Goal: Task Accomplishment & Management: Complete application form

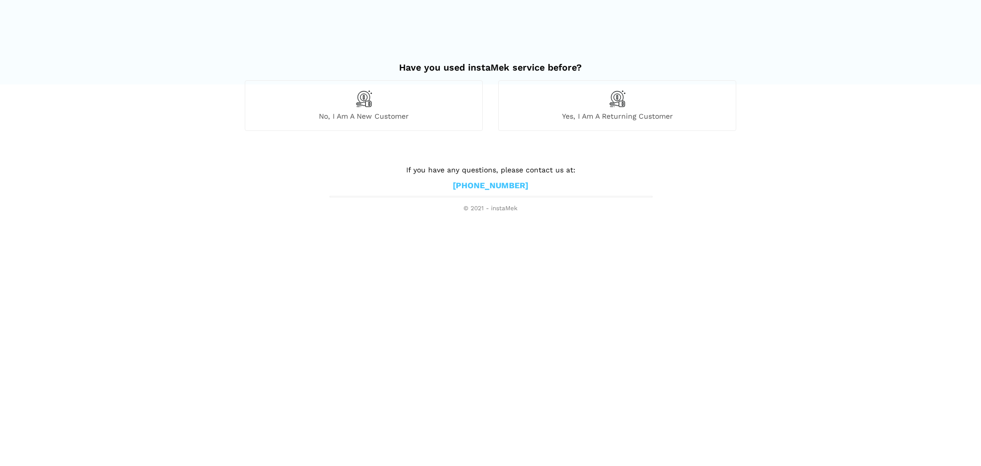
click at [370, 107] on img at bounding box center [363, 98] width 17 height 17
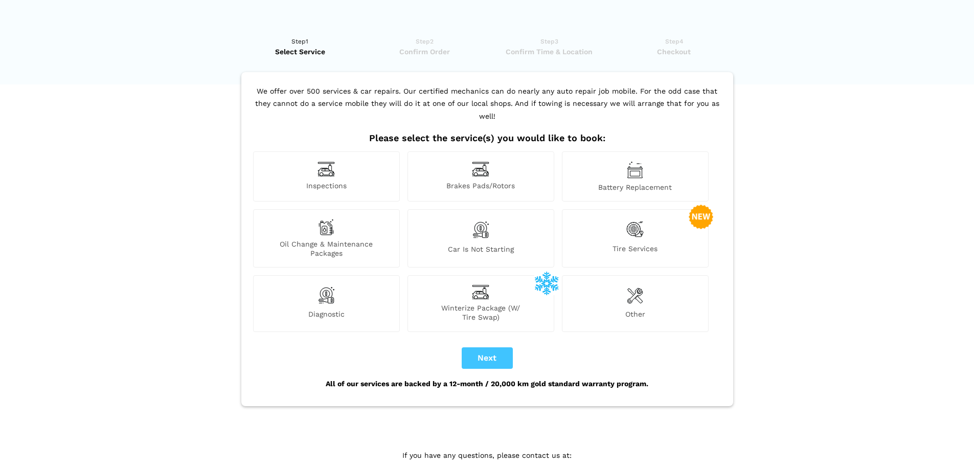
click at [647, 221] on div "Tire Services" at bounding box center [635, 238] width 147 height 58
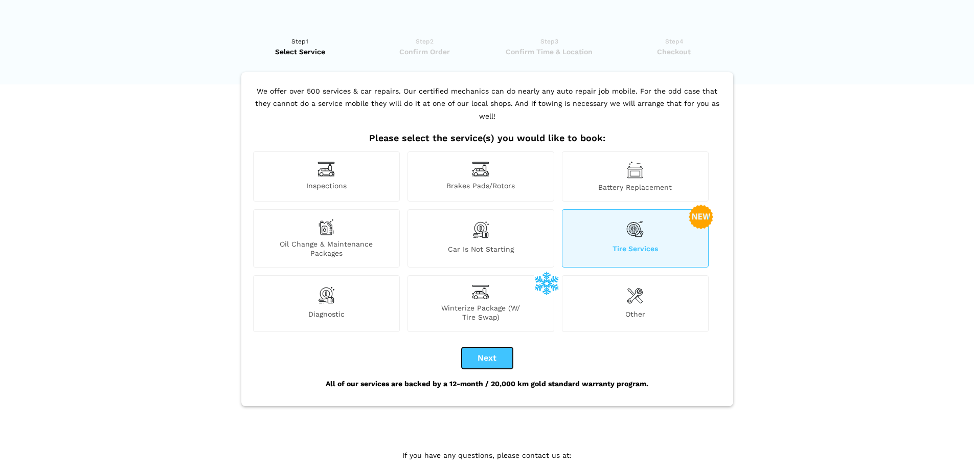
click at [497, 351] on button "Next" at bounding box center [487, 357] width 51 height 21
checkbox input "true"
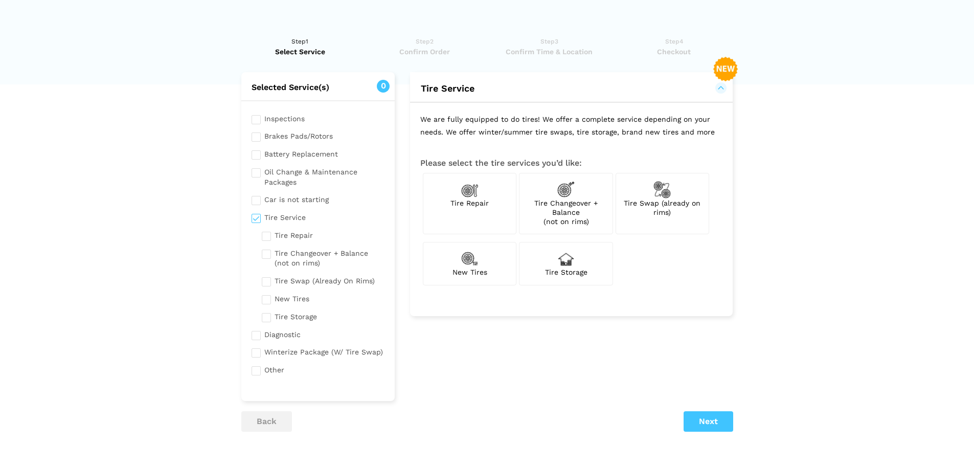
click at [469, 264] on img at bounding box center [469, 258] width 17 height 17
checkbox input "true"
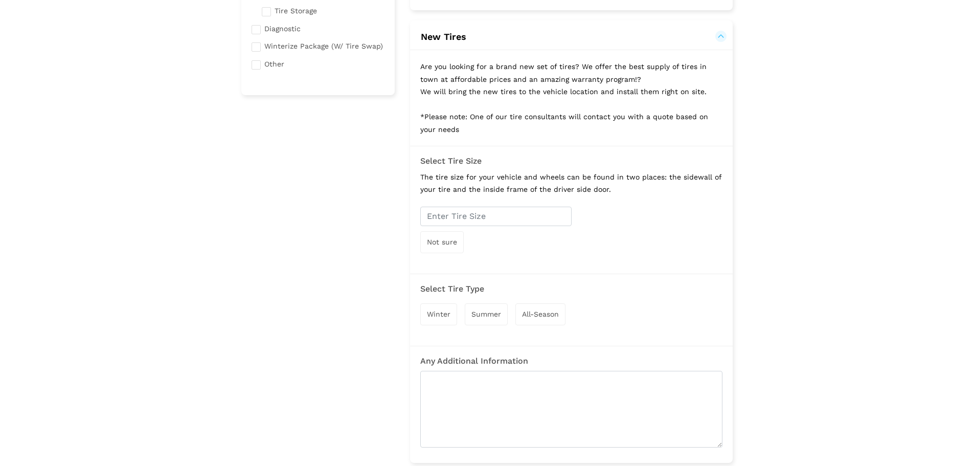
scroll to position [307, 0]
click at [468, 211] on input "text" at bounding box center [495, 214] width 151 height 19
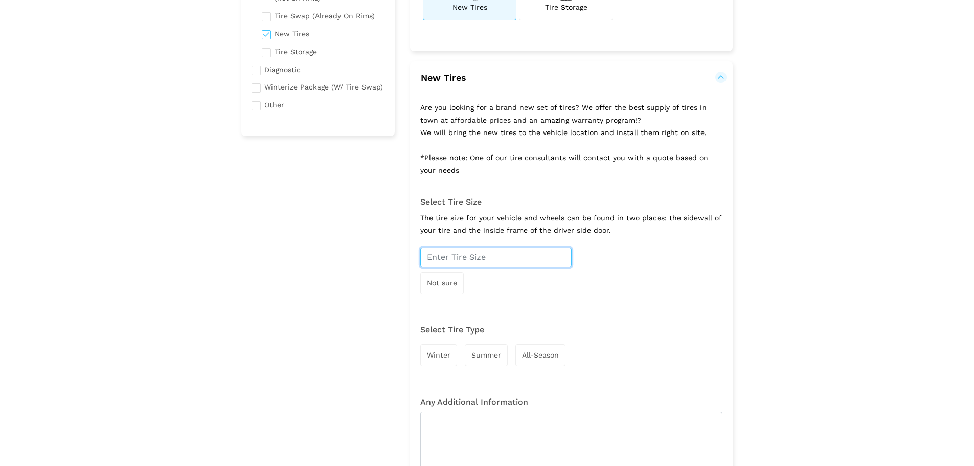
scroll to position [256, 0]
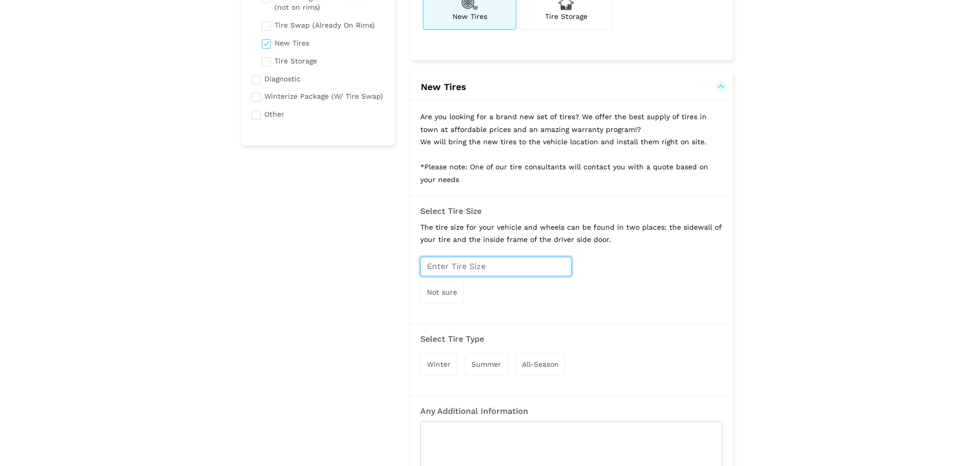
paste input "235/55 R20 102W"
type input "235/55 R20 102W"
click at [452, 292] on span "Not sure" at bounding box center [442, 292] width 30 height 8
click at [514, 270] on input "text" at bounding box center [495, 266] width 151 height 19
paste input "235/55 R20 102W"
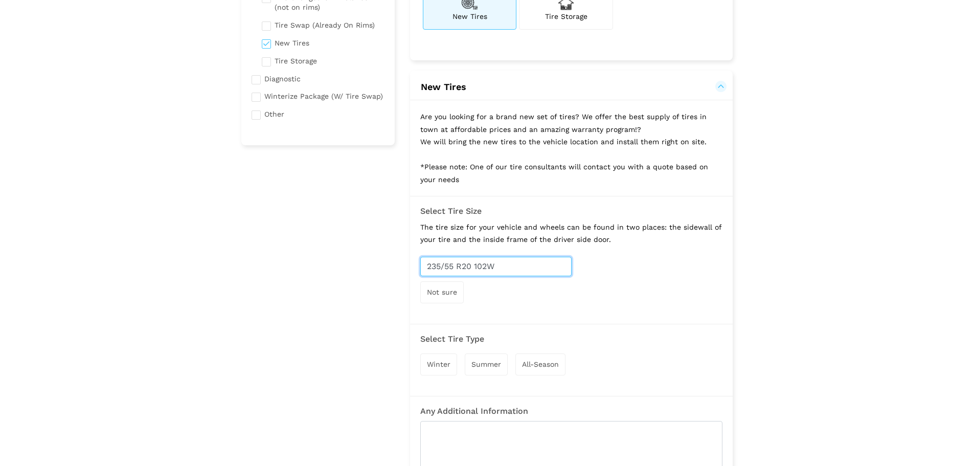
type input "235/55 R20 102W"
click at [665, 278] on div "235/55 R20 102W Not sure" at bounding box center [571, 283] width 302 height 52
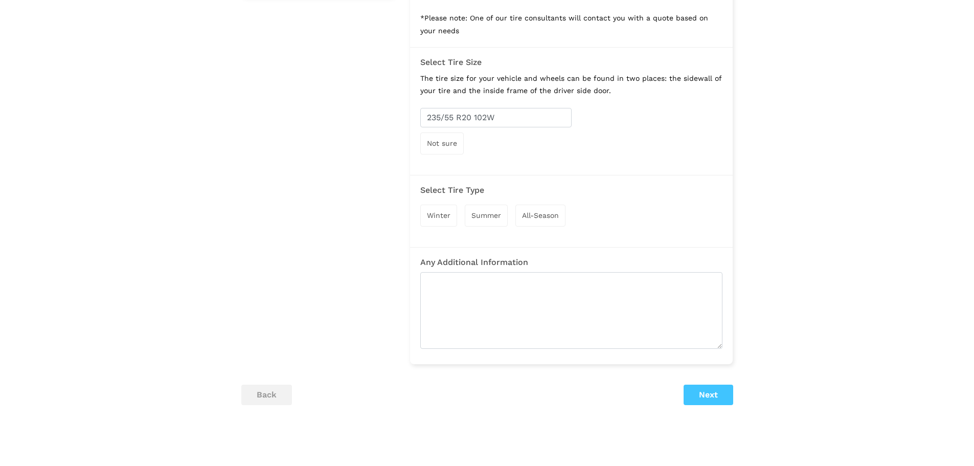
scroll to position [409, 0]
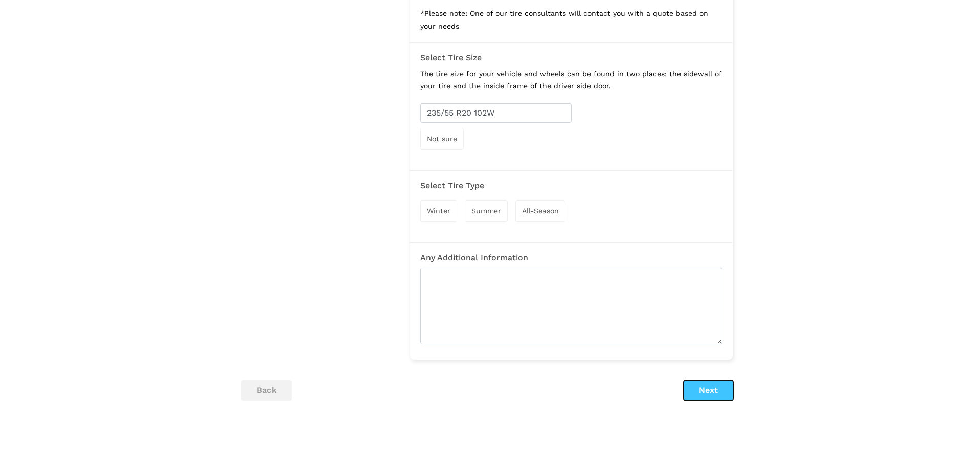
click at [721, 391] on button "Next" at bounding box center [708, 390] width 50 height 20
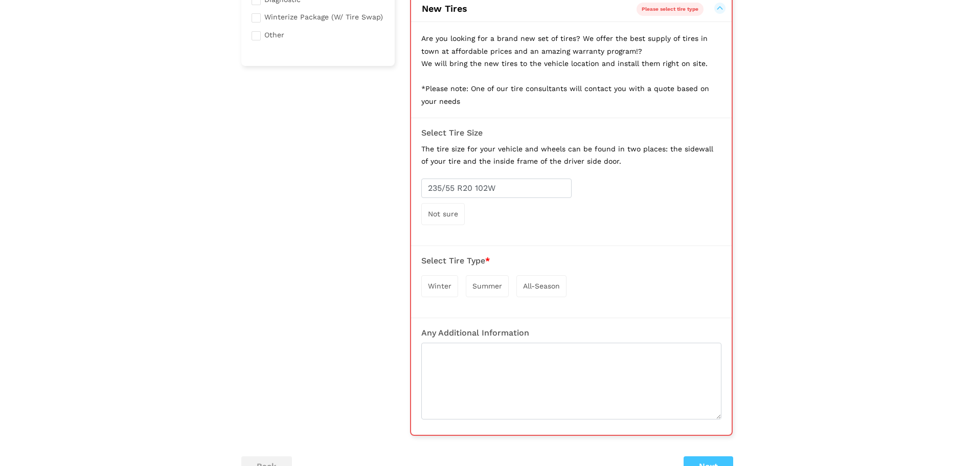
scroll to position [326, 0]
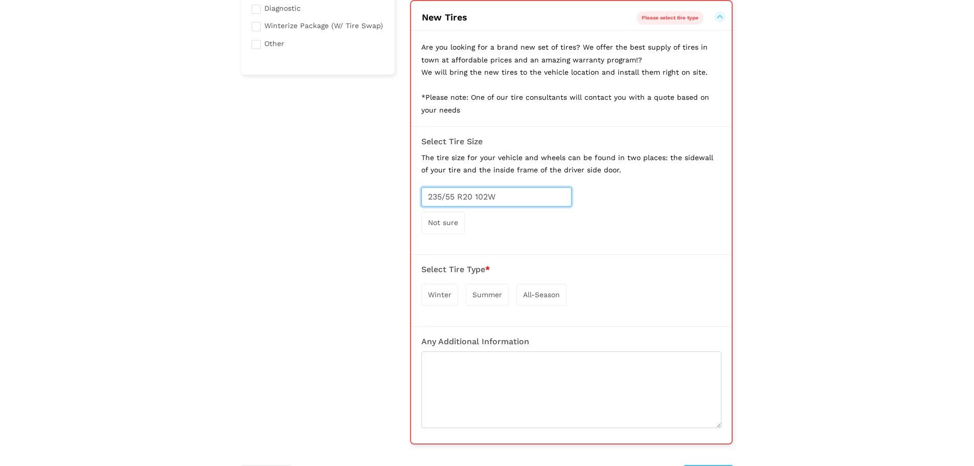
click at [533, 190] on input "235/55 R20 102W" at bounding box center [496, 196] width 150 height 19
click at [441, 224] on span "Not sure" at bounding box center [443, 222] width 30 height 8
click at [528, 190] on input "text" at bounding box center [496, 196] width 150 height 19
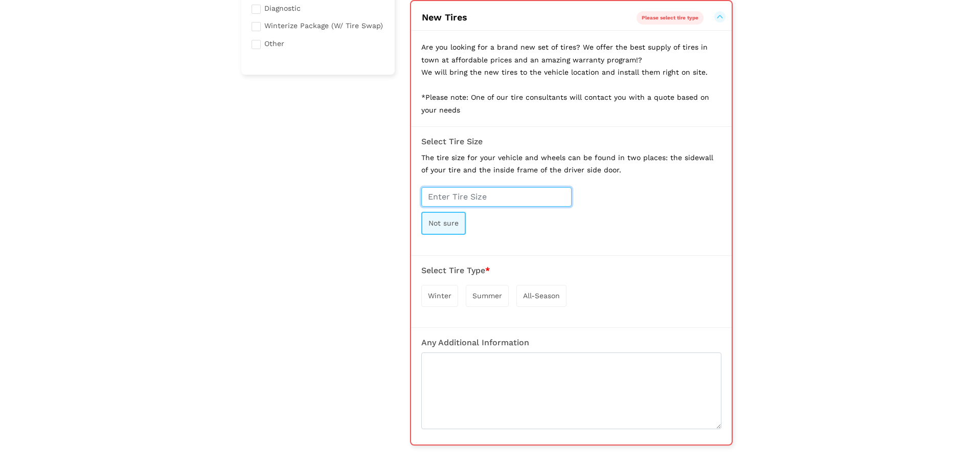
paste input "235/55 R20 102W"
type input "235/55 R20 102W"
click at [551, 297] on span "All-Season" at bounding box center [541, 294] width 37 height 8
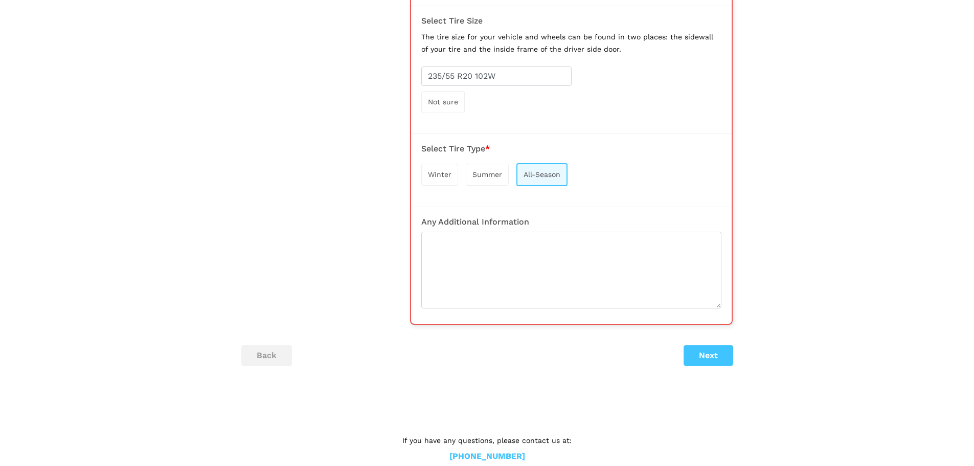
scroll to position [465, 0]
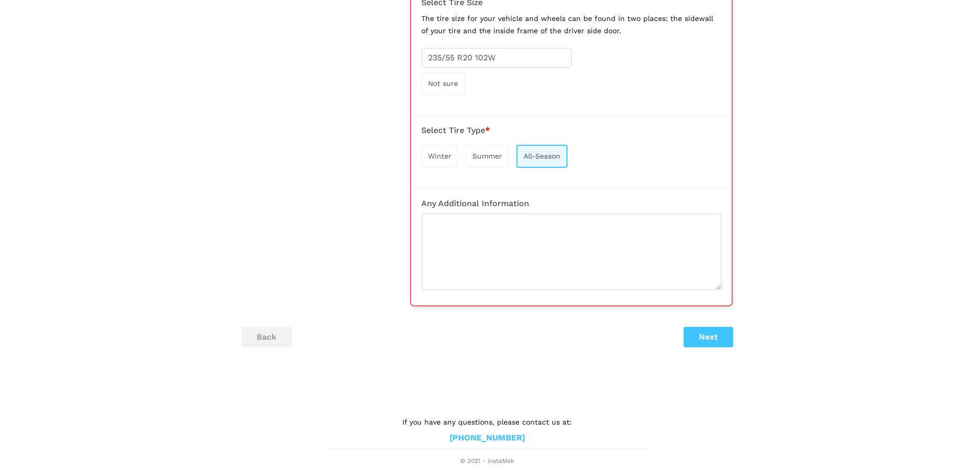
click at [436, 163] on div "Winter" at bounding box center [439, 156] width 37 height 22
click at [549, 156] on span "All-Season" at bounding box center [542, 156] width 37 height 8
click at [711, 340] on button "Next" at bounding box center [708, 337] width 50 height 20
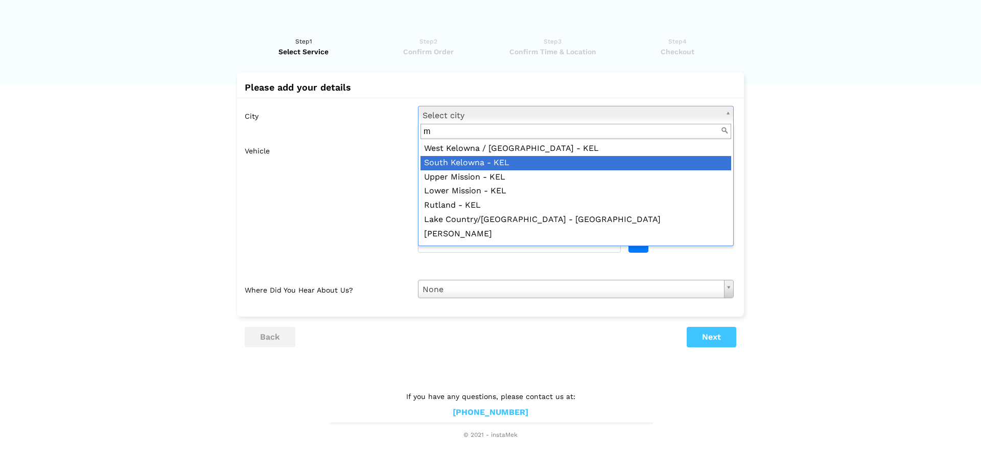
scroll to position [0, 0]
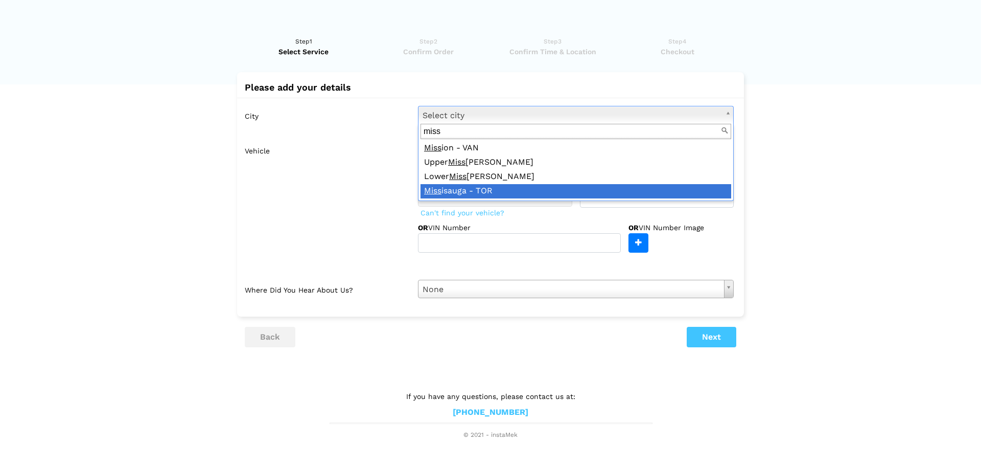
type input "miss"
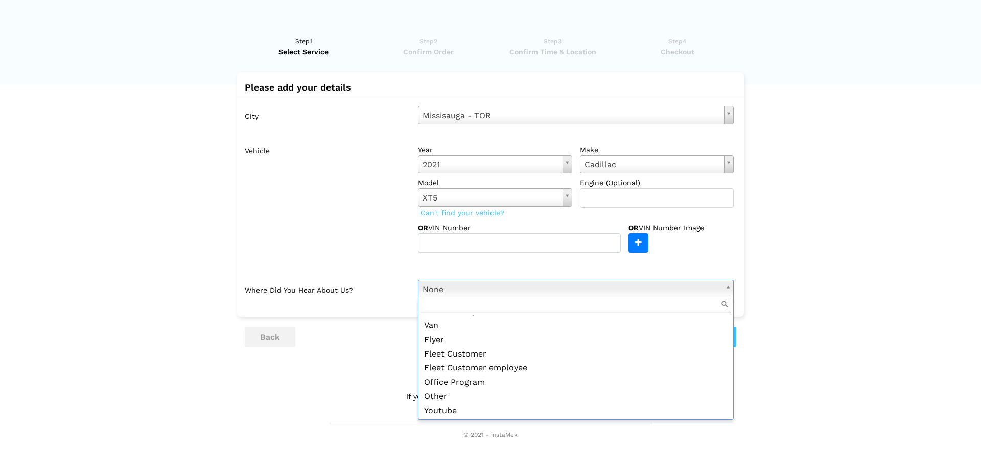
scroll to position [111, 0]
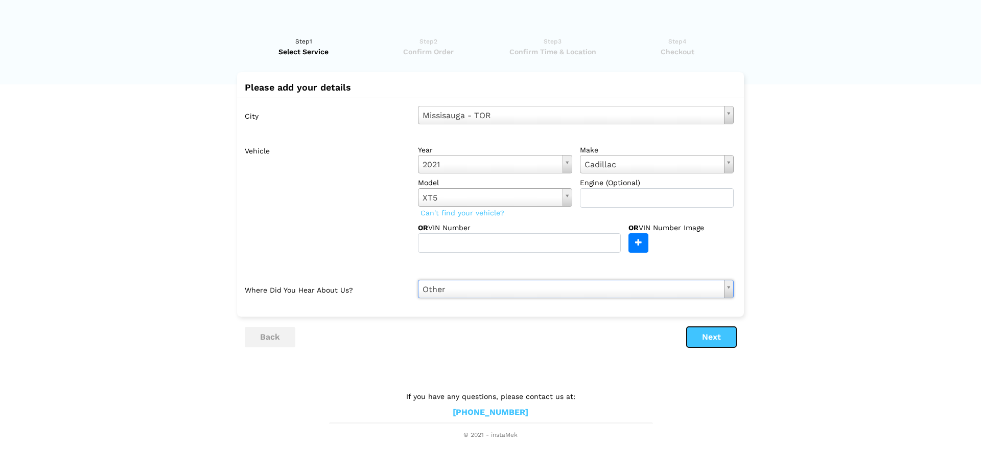
click at [724, 338] on button "Next" at bounding box center [712, 337] width 50 height 20
